Goal: Task Accomplishment & Management: Use online tool/utility

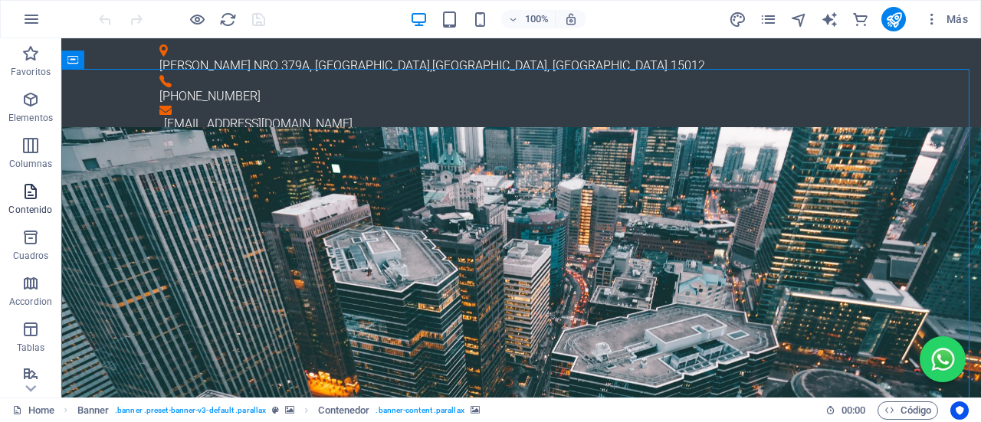
click at [38, 212] on p "Contenido" at bounding box center [30, 210] width 44 height 12
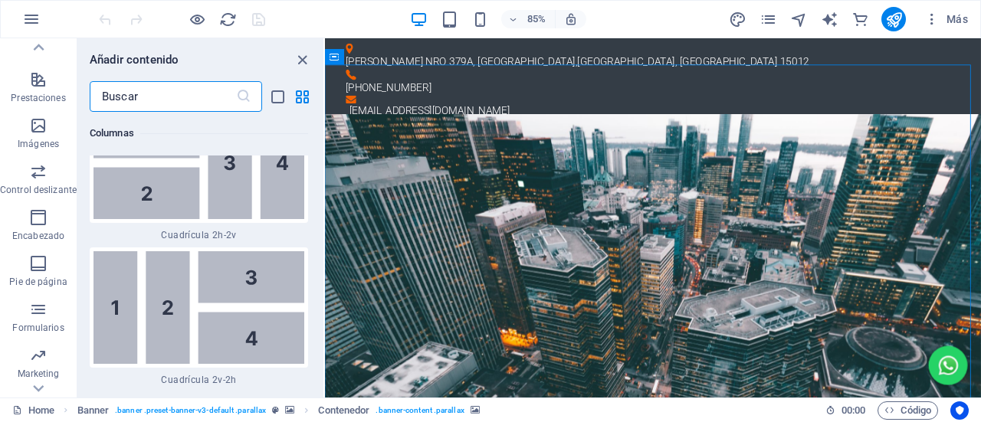
scroll to position [376, 0]
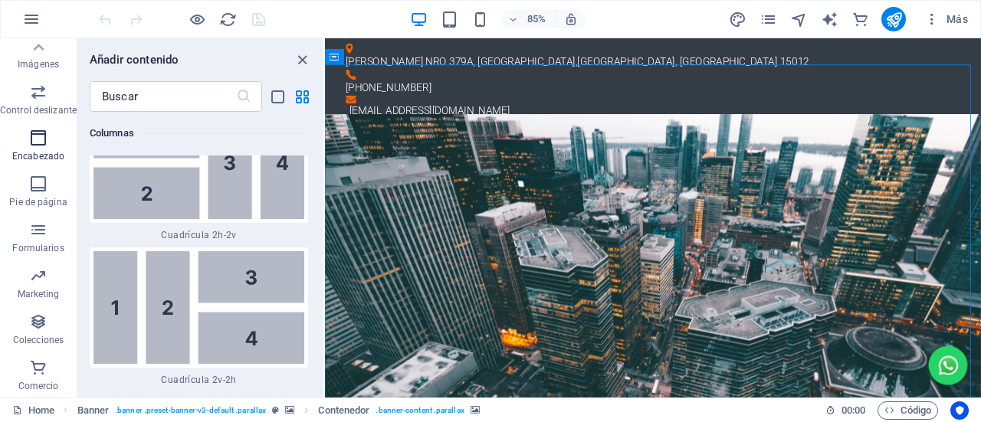
click at [32, 142] on icon "button" at bounding box center [38, 138] width 18 height 18
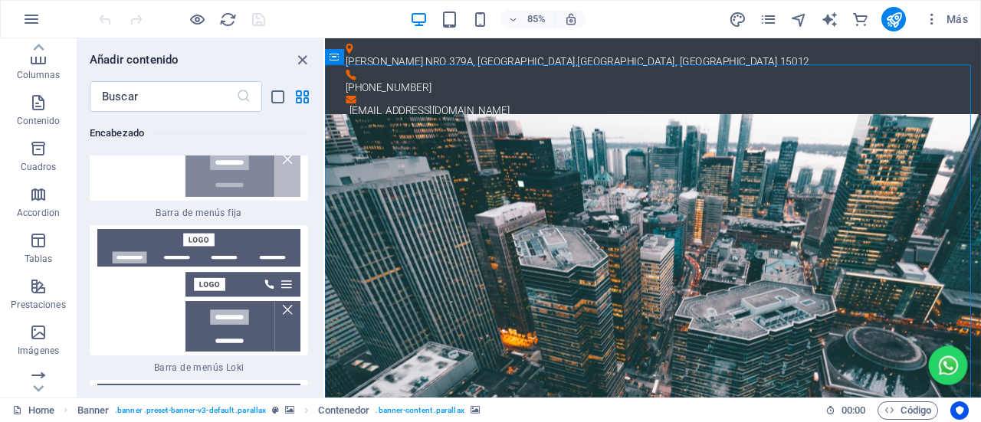
scroll to position [0, 0]
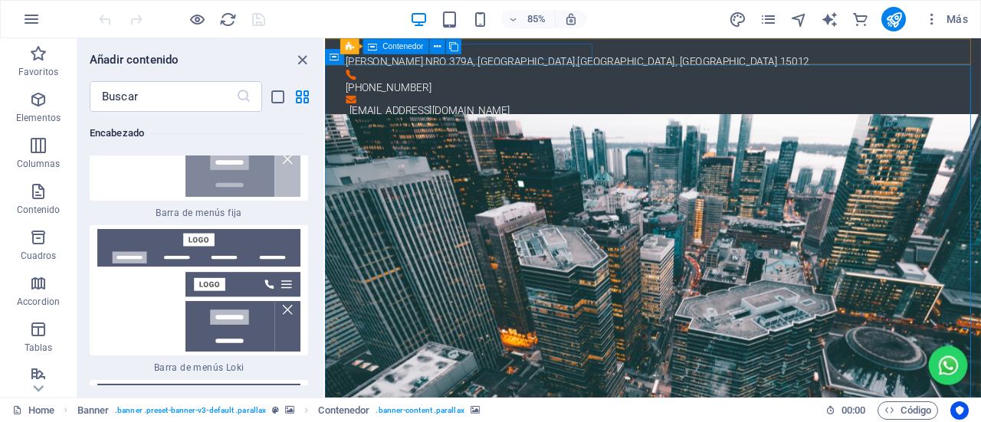
click at [414, 47] on span "Contenedor" at bounding box center [403, 46] width 41 height 8
click at [442, 44] on button at bounding box center [437, 45] width 15 height 15
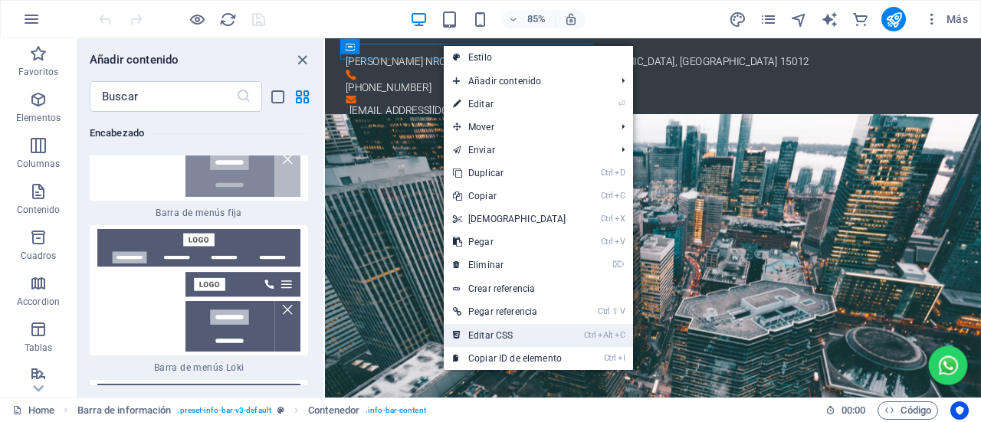
click at [526, 326] on link "Ctrl Alt C Editar CSS" at bounding box center [510, 335] width 132 height 23
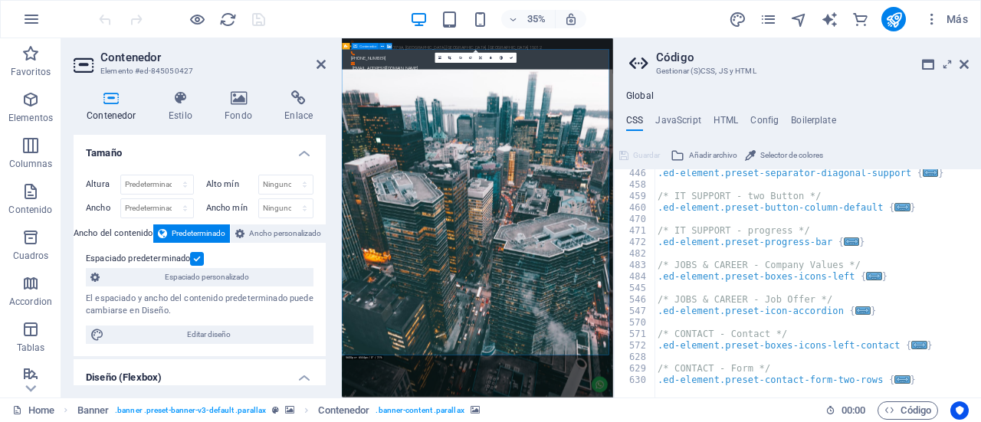
scroll to position [2002, 0]
click at [725, 128] on h4 "HTML" at bounding box center [726, 123] width 25 height 17
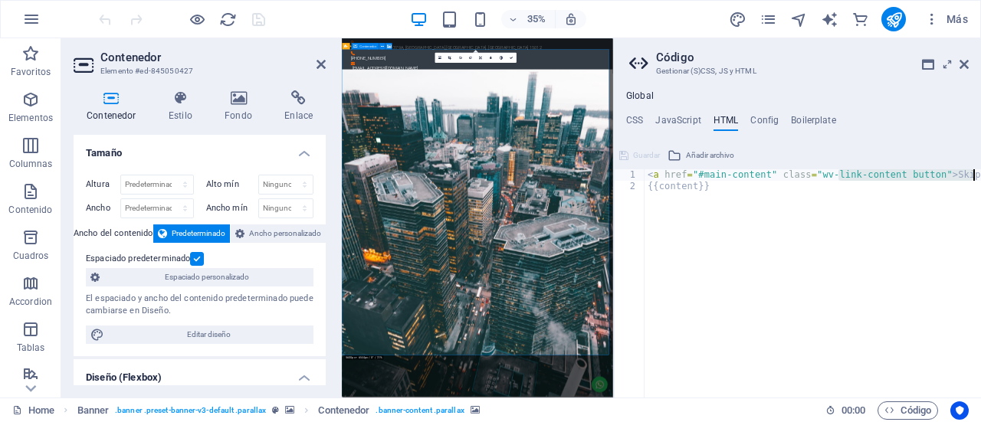
drag, startPoint x: 838, startPoint y: 178, endPoint x: 907, endPoint y: 185, distance: 70.1
click at [907, 185] on div "< a href = "#main-content" class = "wv-link-content button" > Skip to main cont…" at bounding box center [852, 289] width 414 height 240
click at [871, 205] on div "< a href = "#main-content" class = "wv-link-content button" > Skip to main cont…" at bounding box center [813, 283] width 336 height 228
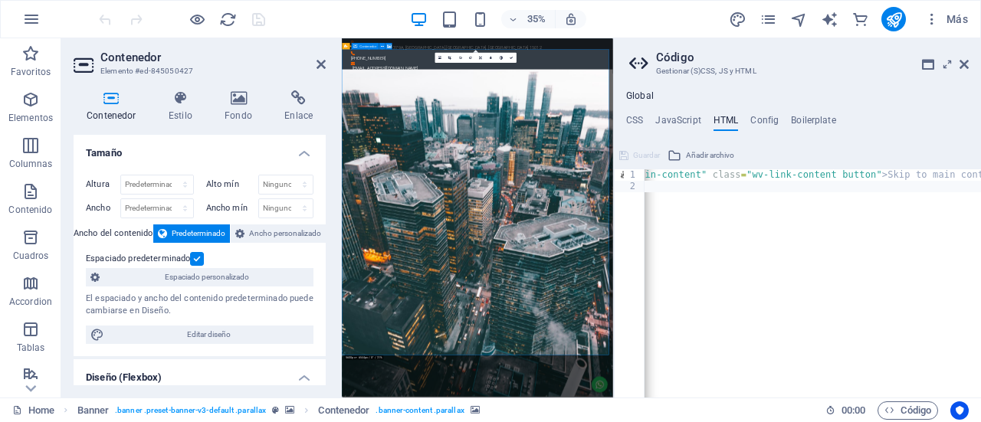
scroll to position [0, 71]
click at [866, 176] on div "< a href = "#main-content" class = "wv-link-content button" > Skip to main cont…" at bounding box center [780, 289] width 414 height 240
type textarea "<a href="#main-content" class="wv-link-content button">Skip to main content</a>"
click at [866, 176] on div "< a href = "#main-content" class = "wv-link-content button" > Skip to main cont…" at bounding box center [780, 289] width 414 height 240
click at [819, 181] on div "< a href = "#main-content" class = "wv-link-content button" > Skip to main cont…" at bounding box center [780, 289] width 414 height 240
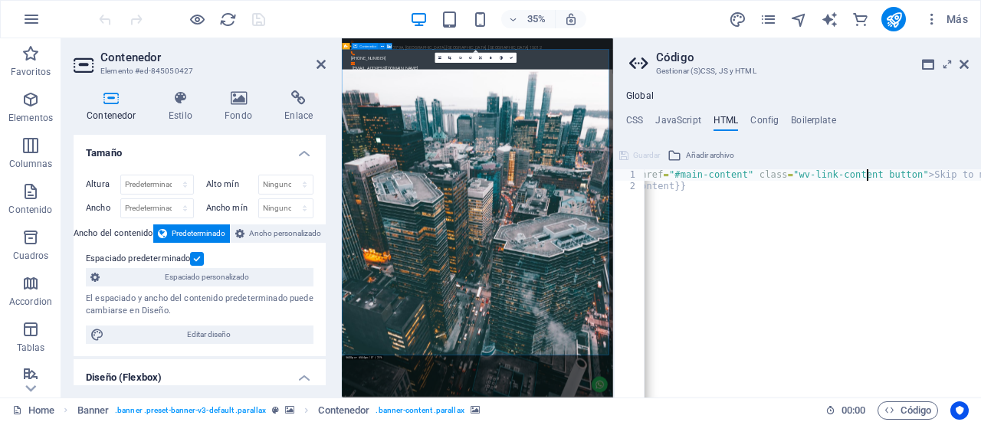
scroll to position [0, 0]
click at [732, 171] on div "< a href = "#main-content" class = "wv-link-content button" > Skip to main cont…" at bounding box center [852, 289] width 414 height 240
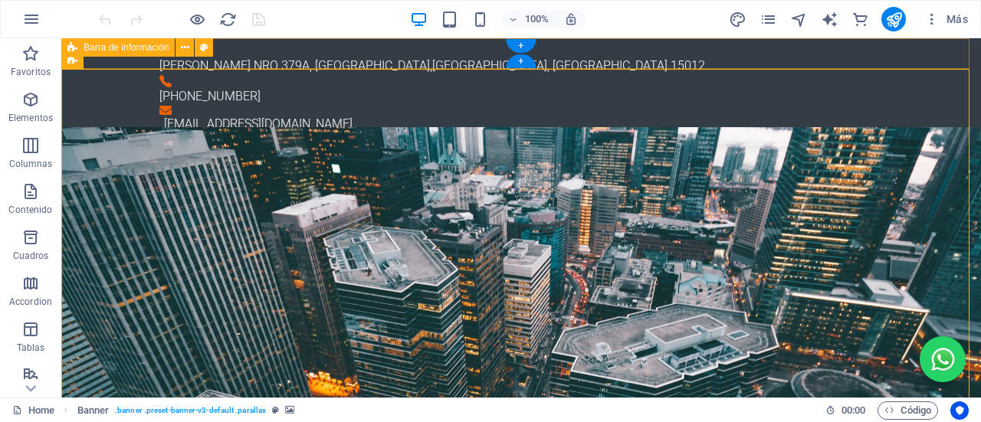
click at [921, 44] on div "[PERSON_NAME][STREET_ADDRESS] [PHONE_NUMBER] [EMAIL_ADDRESS][DOMAIN_NAME]" at bounding box center [521, 88] width 920 height 101
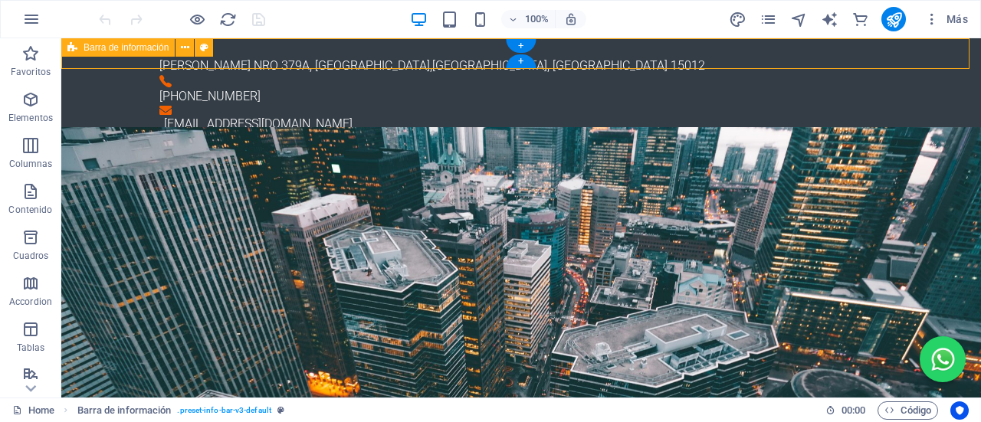
click at [921, 44] on div "[PERSON_NAME][STREET_ADDRESS] [PHONE_NUMBER] [EMAIL_ADDRESS][DOMAIN_NAME]" at bounding box center [521, 88] width 920 height 101
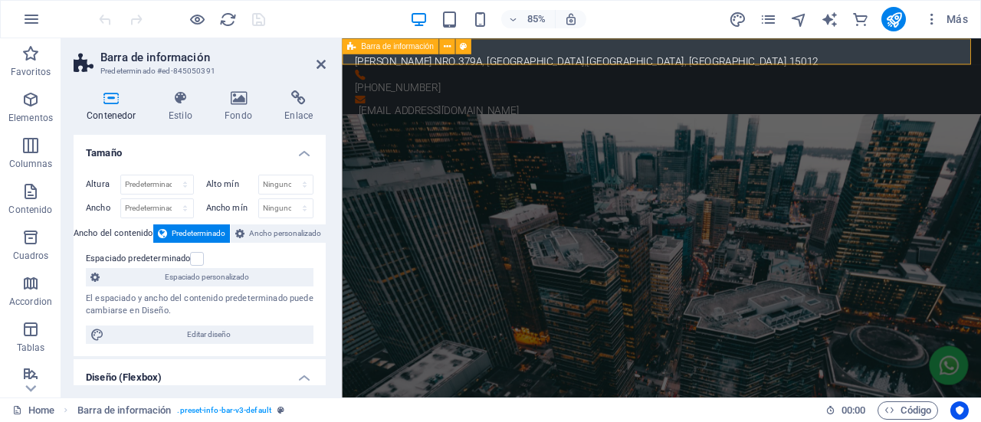
click at [692, 50] on div "[PERSON_NAME][STREET_ADDRESS] [PHONE_NUMBER] [EMAIL_ADDRESS][DOMAIN_NAME]" at bounding box center [718, 88] width 752 height 101
